Goal: Information Seeking & Learning: Learn about a topic

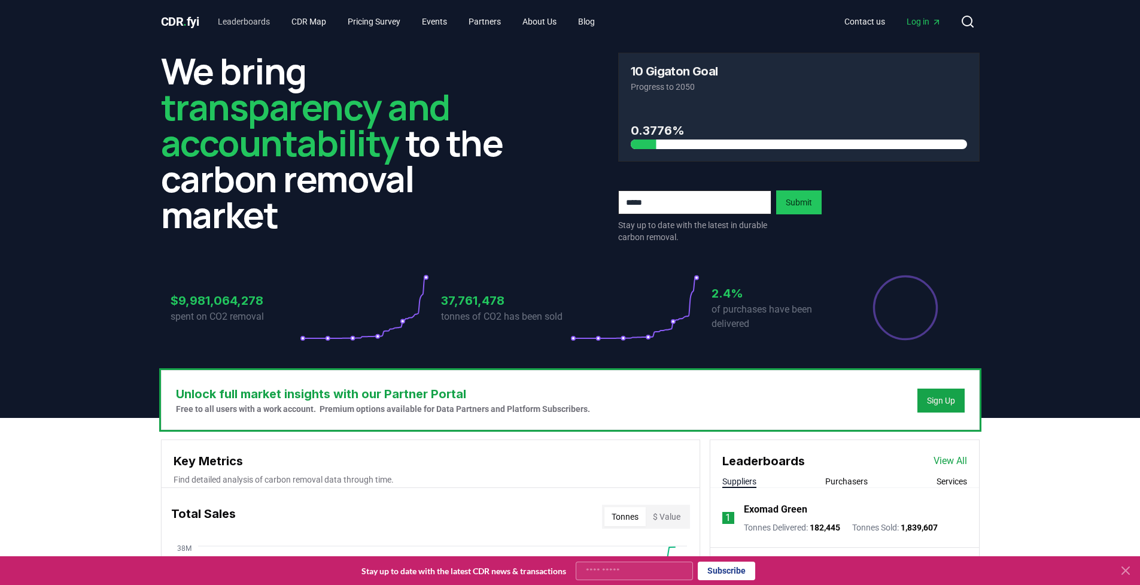
click at [262, 23] on link "Leaderboards" at bounding box center [243, 22] width 71 height 22
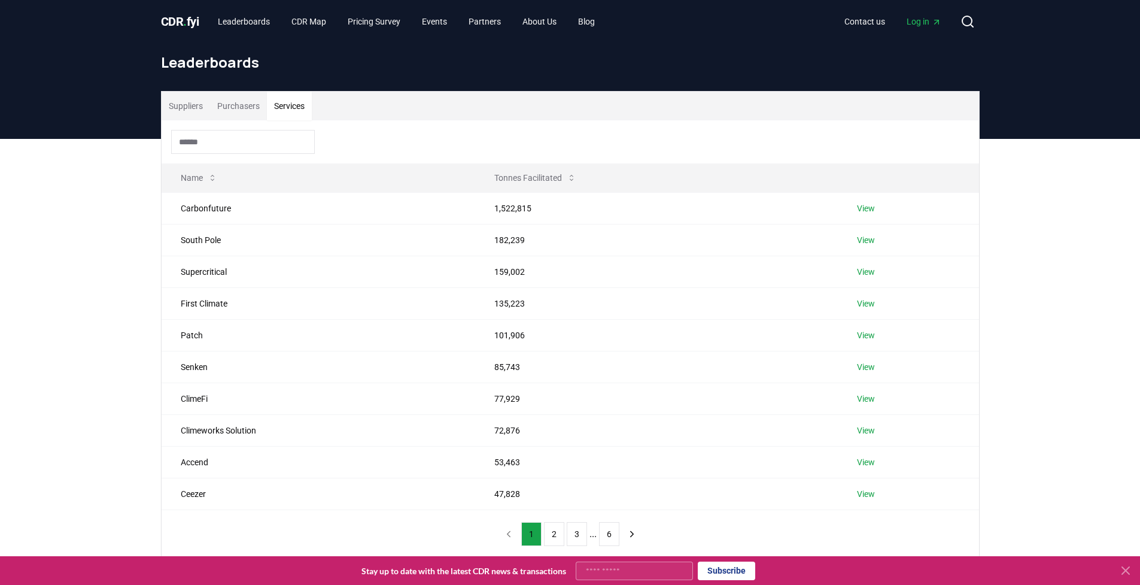
click at [295, 109] on button "Services" at bounding box center [289, 106] width 45 height 29
click at [373, 401] on td "ClimeFi" at bounding box center [319, 398] width 314 height 32
click at [873, 399] on link "View" at bounding box center [866, 399] width 18 height 12
